Goal: Transaction & Acquisition: Purchase product/service

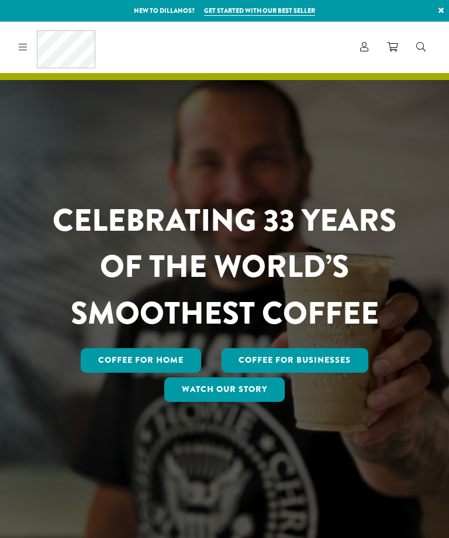
click at [326, 373] on link "Coffee For Businesses" at bounding box center [295, 360] width 147 height 25
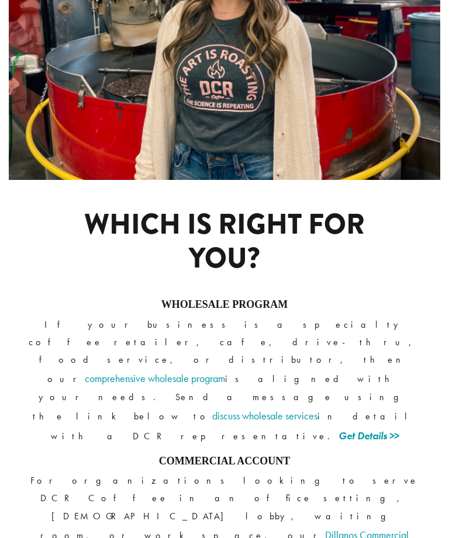
scroll to position [720, 0]
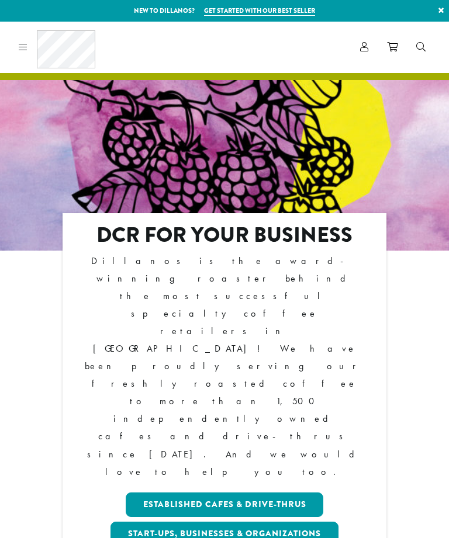
click at [27, 44] on icon at bounding box center [23, 46] width 9 height 9
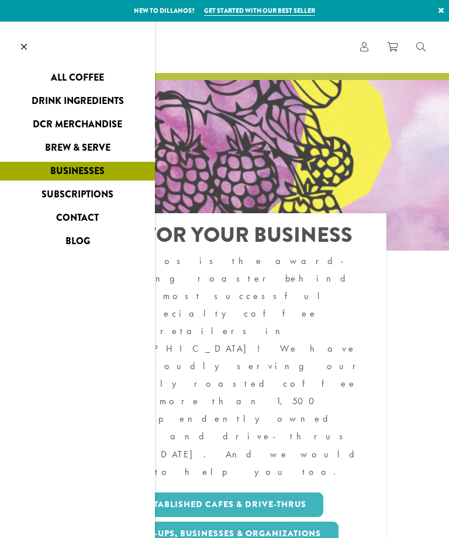
click at [105, 72] on link "All Coffee" at bounding box center [77, 77] width 155 height 19
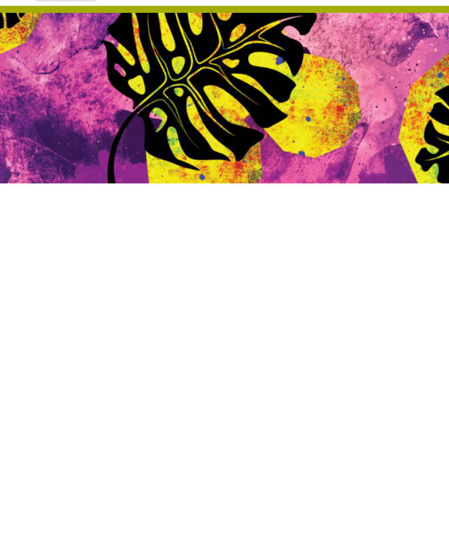
scroll to position [64, 0]
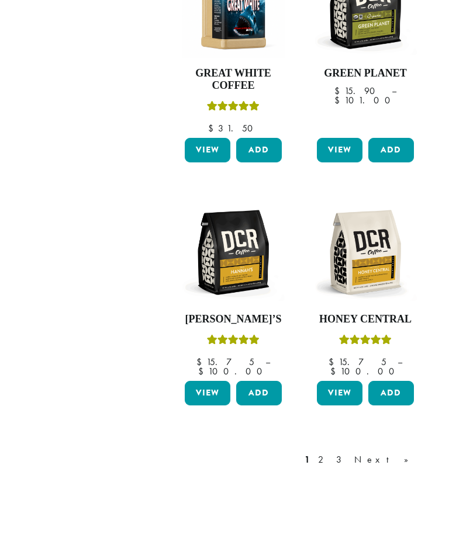
scroll to position [1283, 0]
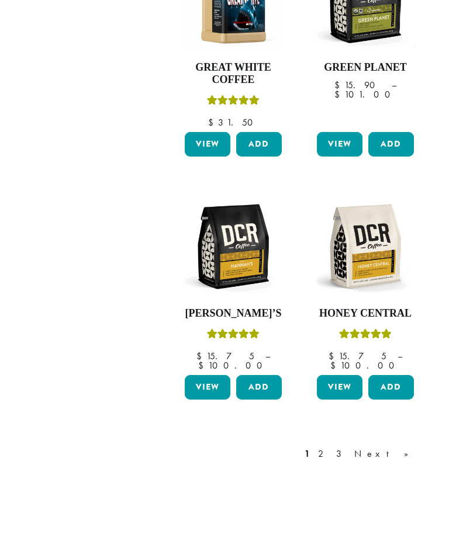
click at [408, 447] on link "Next »" at bounding box center [385, 454] width 67 height 14
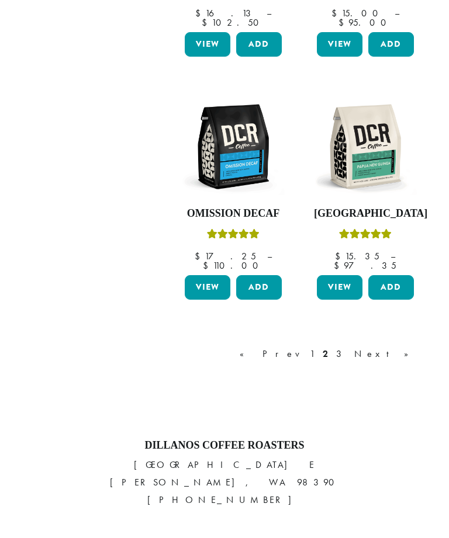
scroll to position [1401, 0]
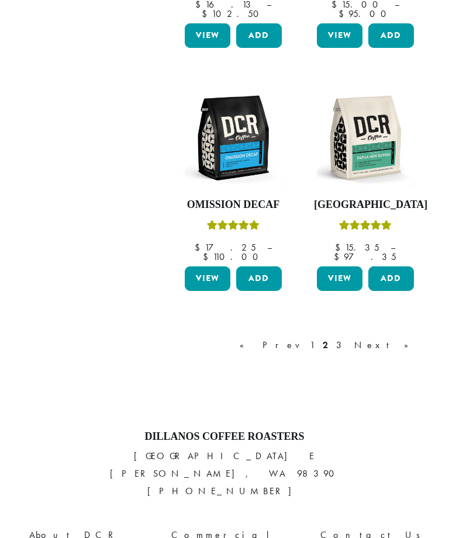
click at [408, 339] on link "Next »" at bounding box center [385, 346] width 67 height 14
